Goal: Information Seeking & Learning: Learn about a topic

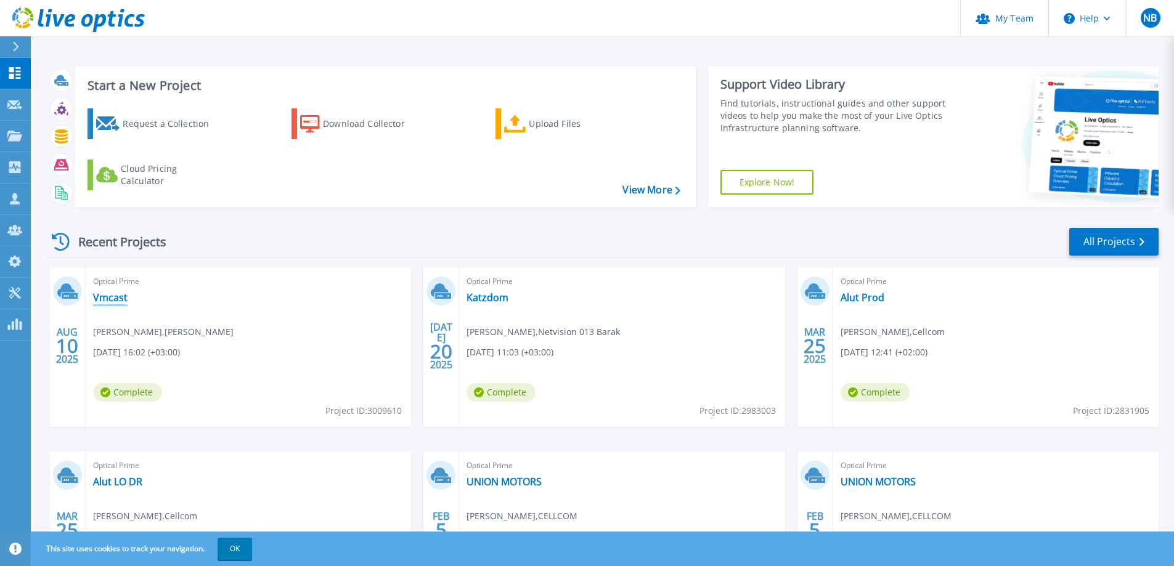
click at [112, 300] on link "Vmcast" at bounding box center [110, 298] width 35 height 12
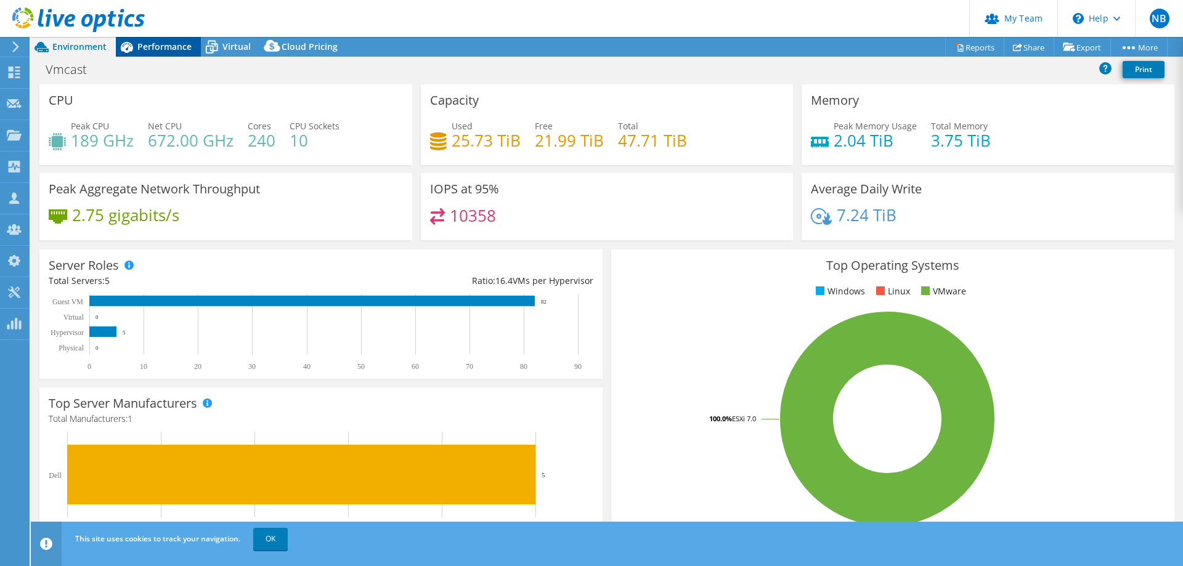
click at [164, 48] on span "Performance" at bounding box center [164, 47] width 54 height 12
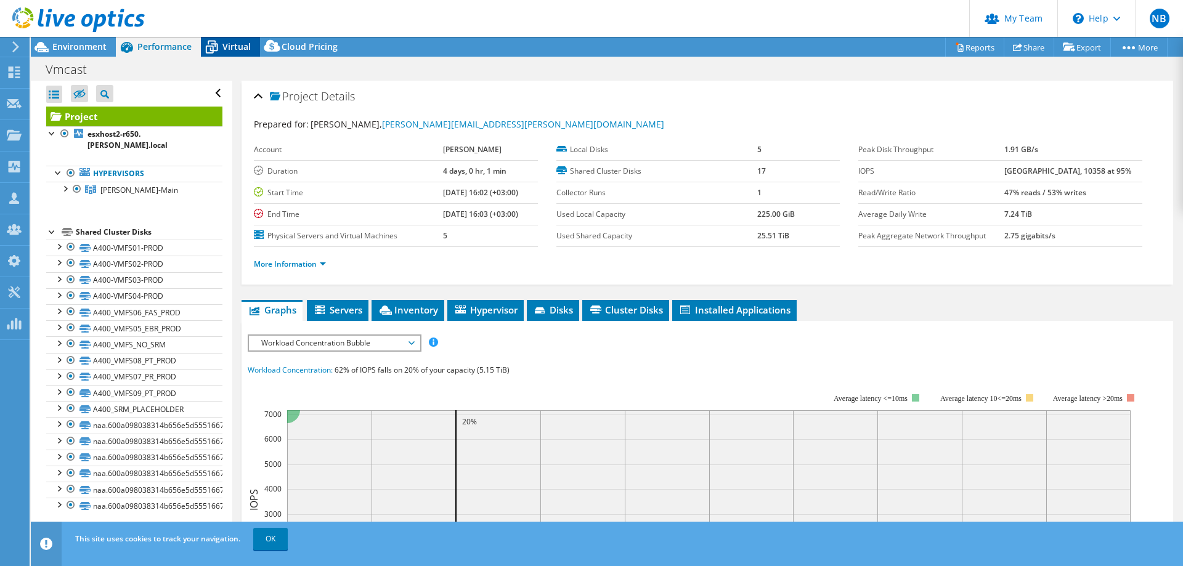
click at [237, 44] on span "Virtual" at bounding box center [236, 47] width 28 height 12
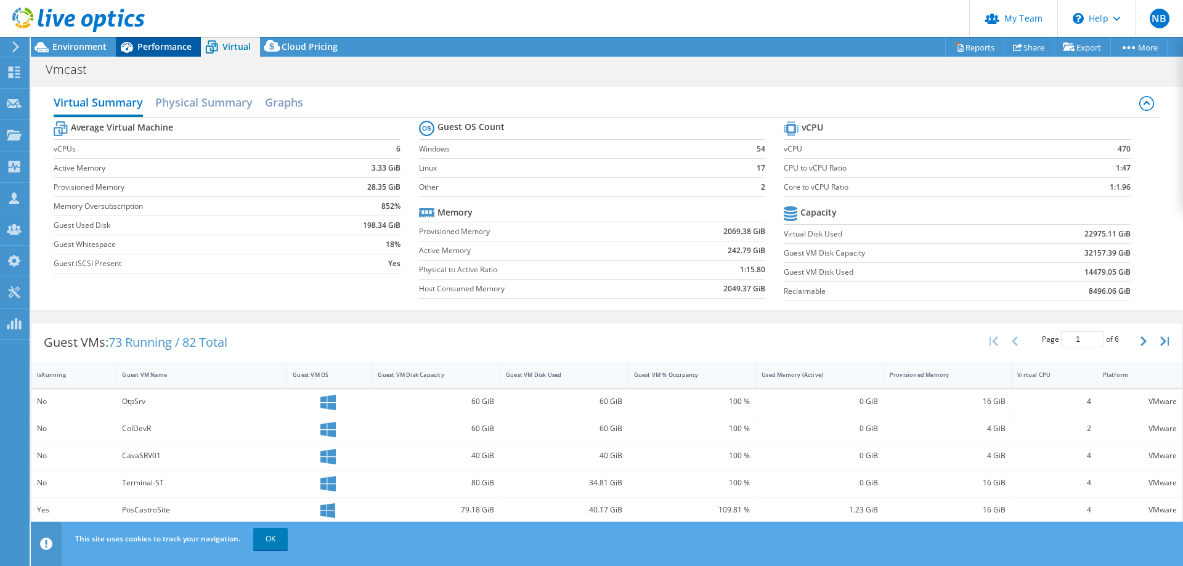
click at [171, 49] on span "Performance" at bounding box center [164, 47] width 54 height 12
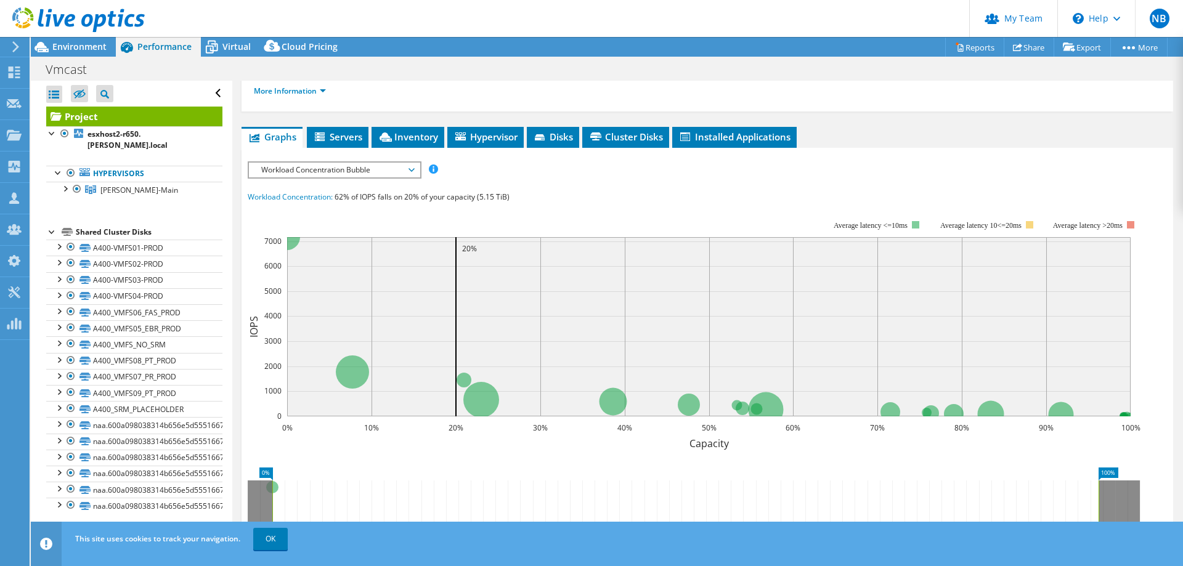
scroll to position [185, 0]
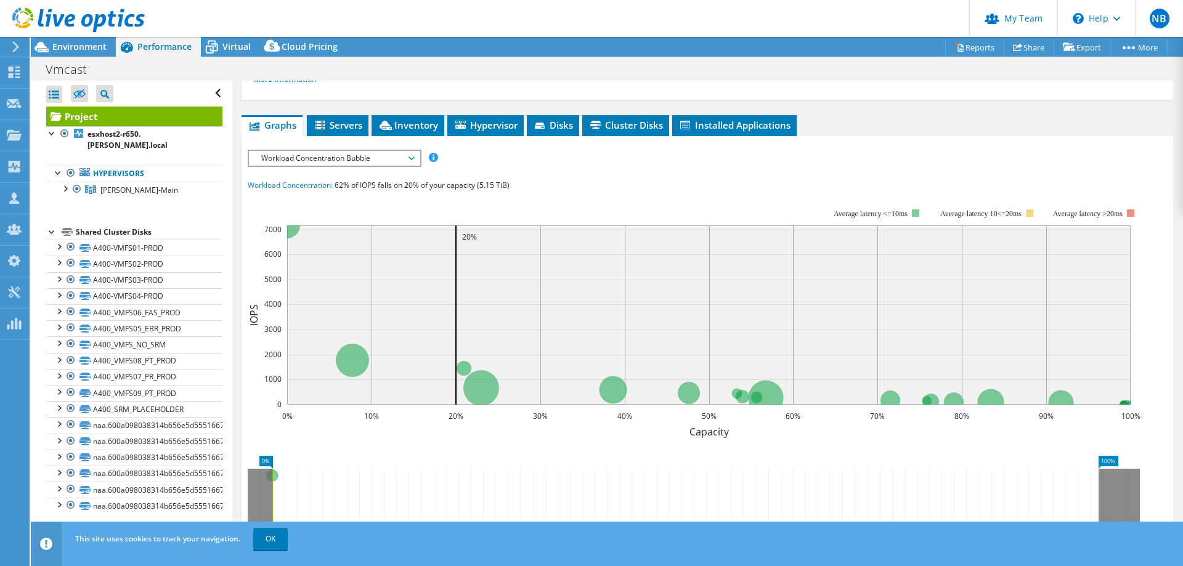
click at [405, 160] on span "Workload Concentration Bubble" at bounding box center [334, 158] width 158 height 15
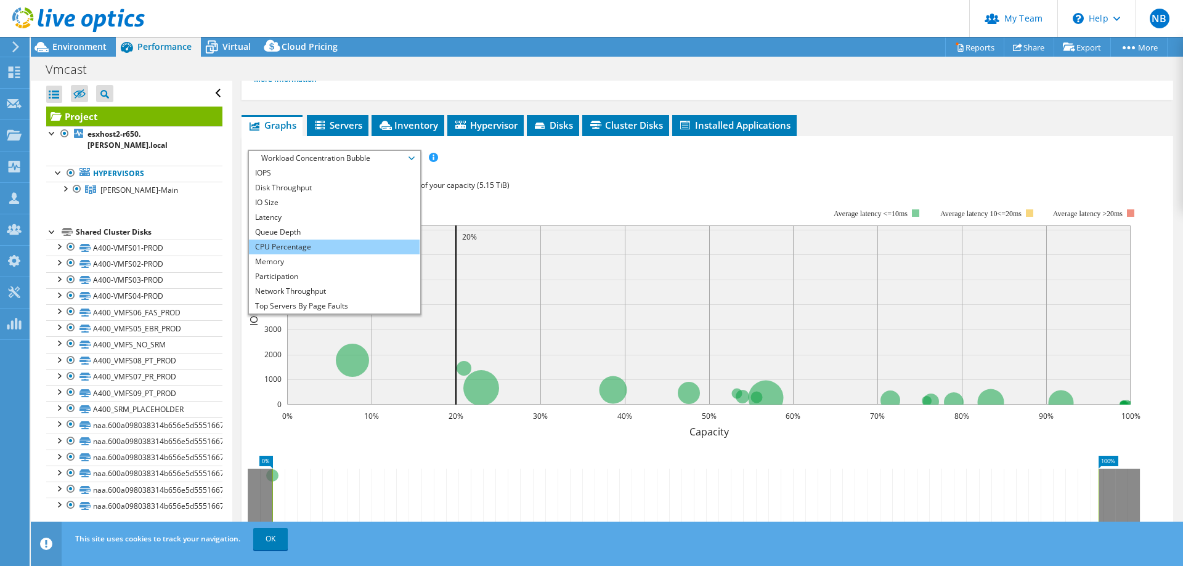
click at [296, 245] on li "CPU Percentage" at bounding box center [334, 247] width 171 height 15
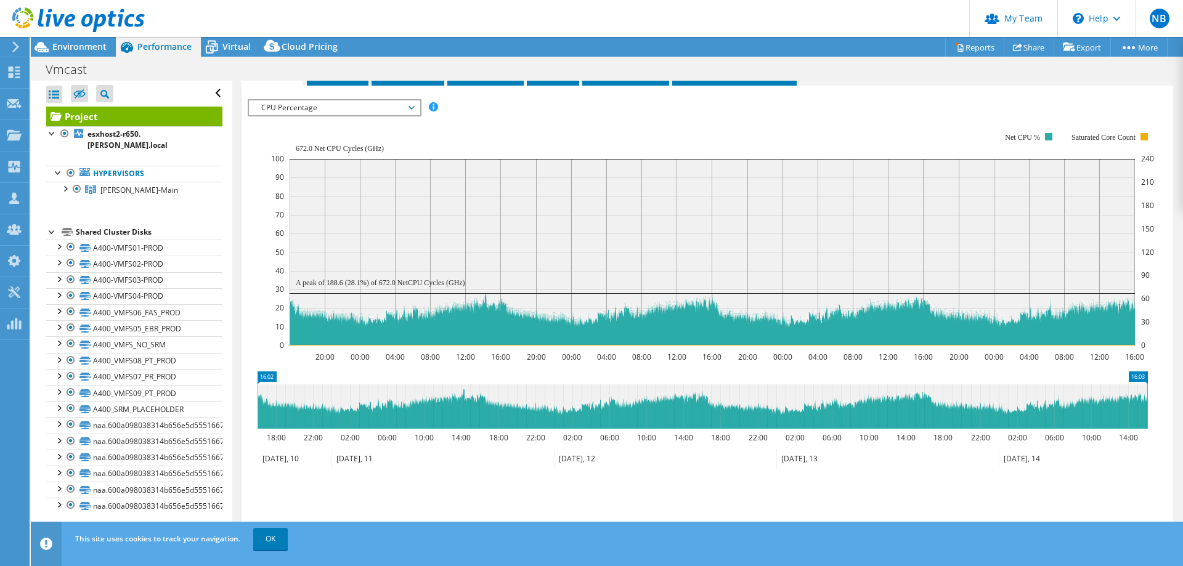
scroll to position [247, 0]
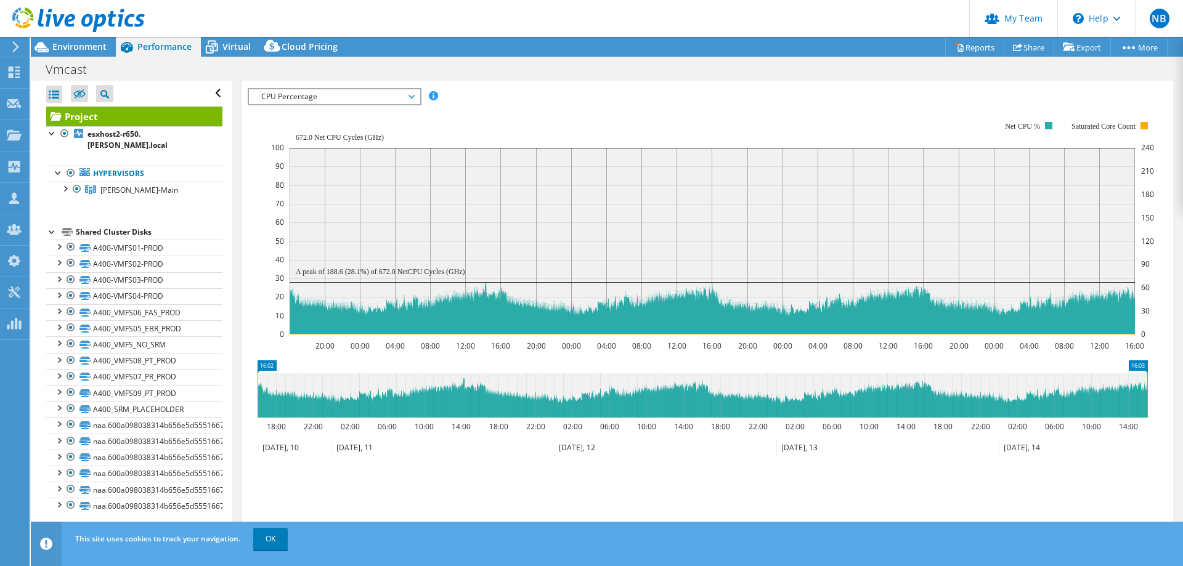
click at [407, 100] on span "CPU Percentage" at bounding box center [334, 96] width 158 height 15
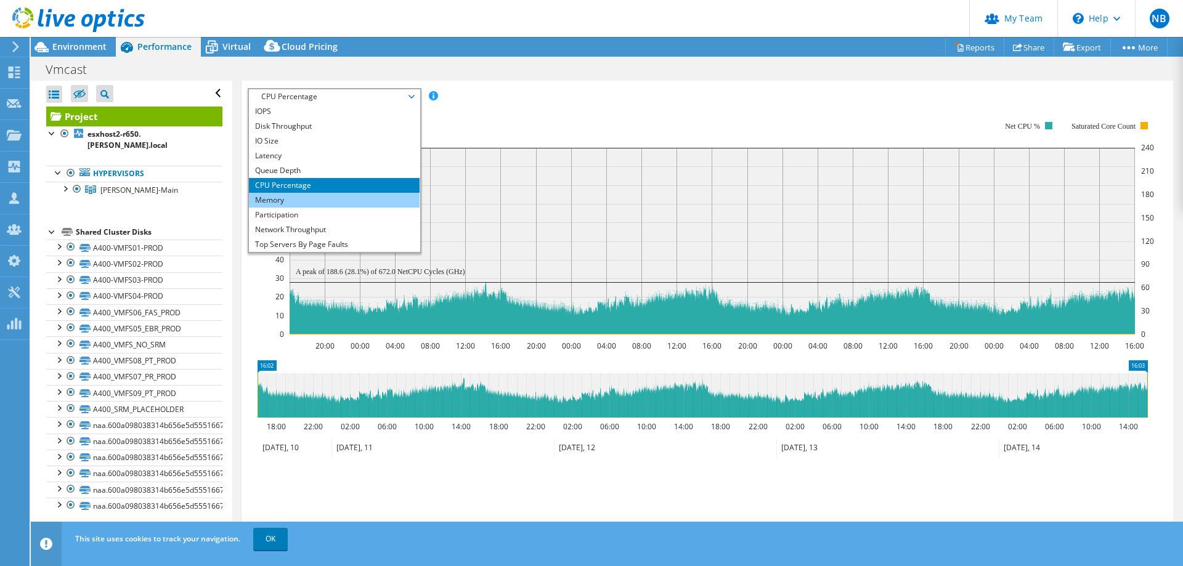
click at [303, 199] on li "Memory" at bounding box center [334, 200] width 171 height 15
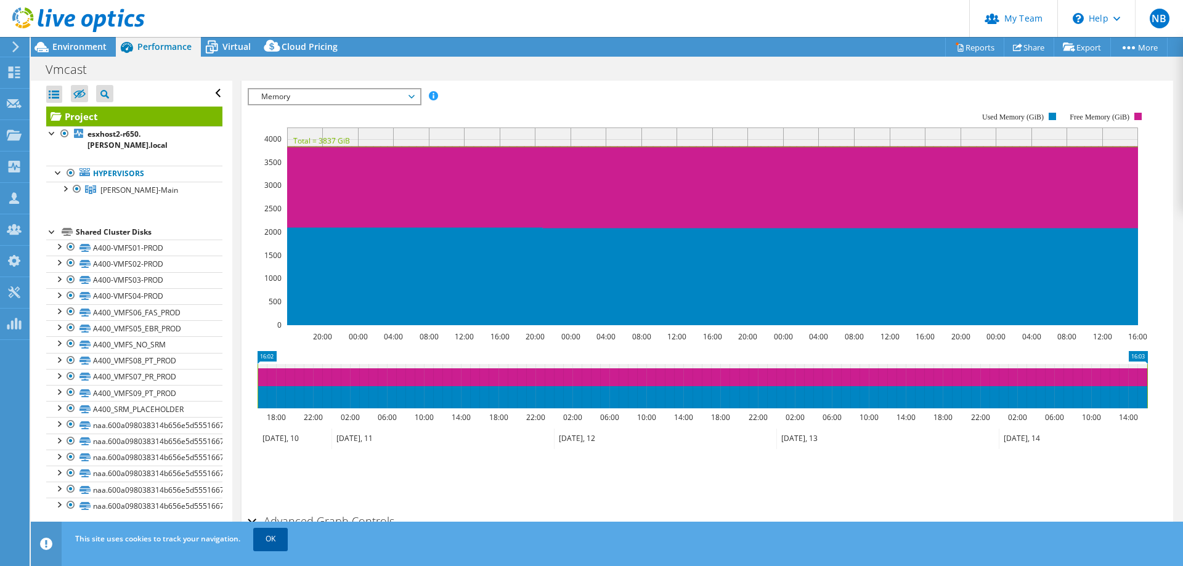
click at [275, 539] on link "OK" at bounding box center [270, 539] width 35 height 22
